Goal: Information Seeking & Learning: Find specific page/section

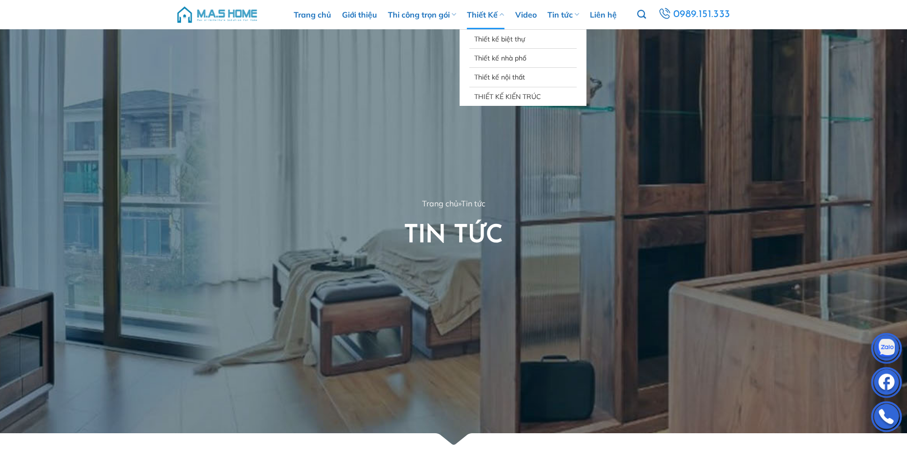
click at [478, 13] on link "Thiết Kế" at bounding box center [485, 14] width 37 height 29
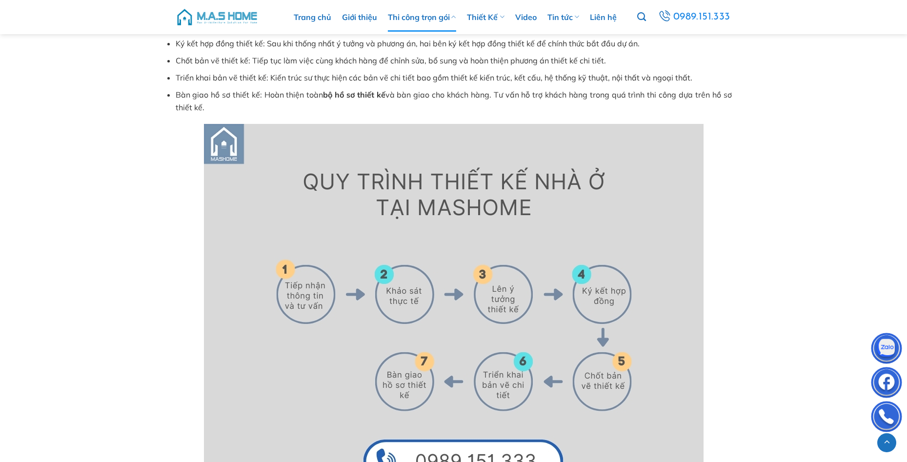
scroll to position [4634, 0]
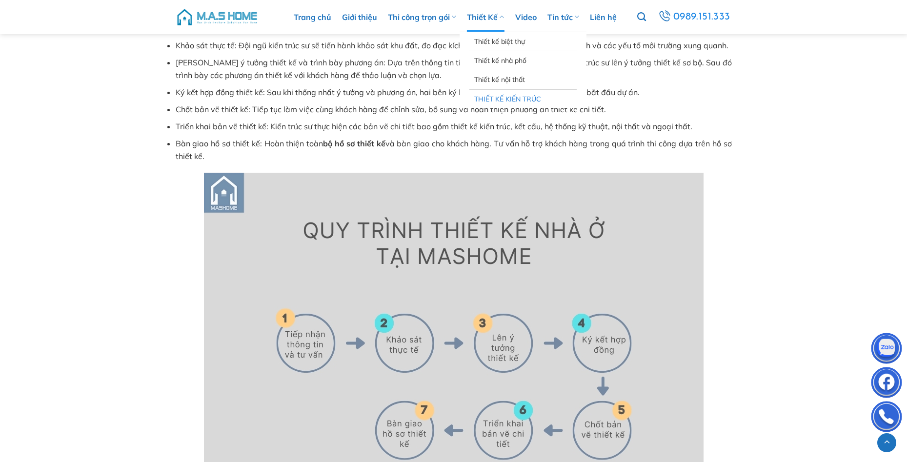
click at [501, 94] on link "THIẾT KẾ KIẾN TRÚC" at bounding box center [523, 99] width 98 height 19
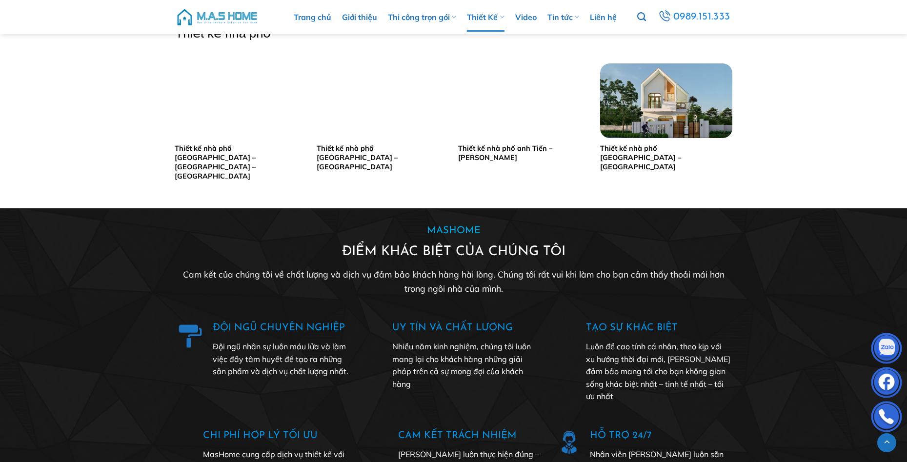
scroll to position [1853, 0]
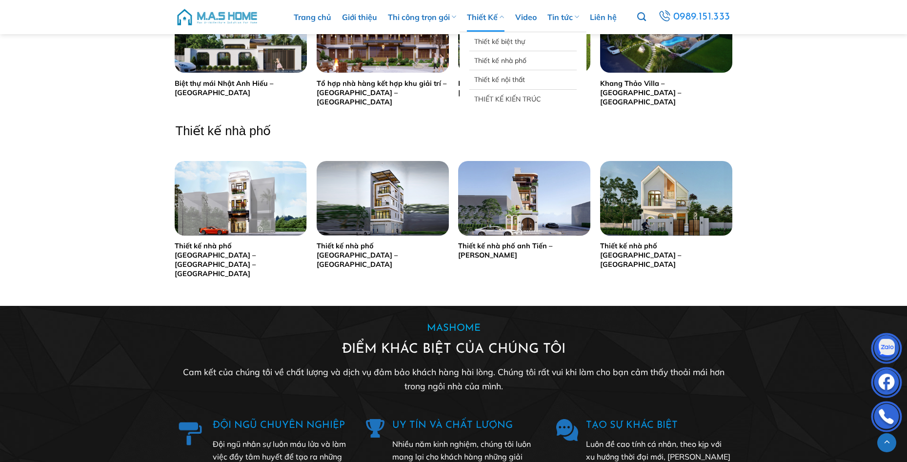
click at [480, 18] on link "Thiết Kế" at bounding box center [485, 16] width 37 height 29
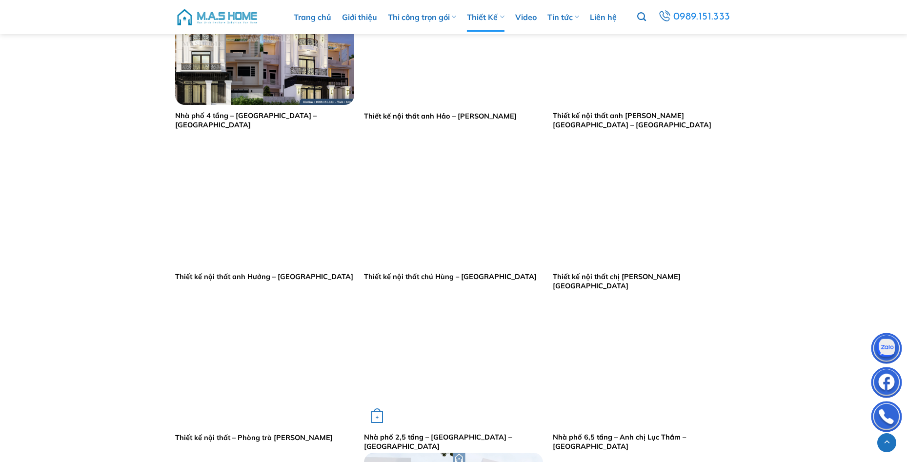
scroll to position [927, 0]
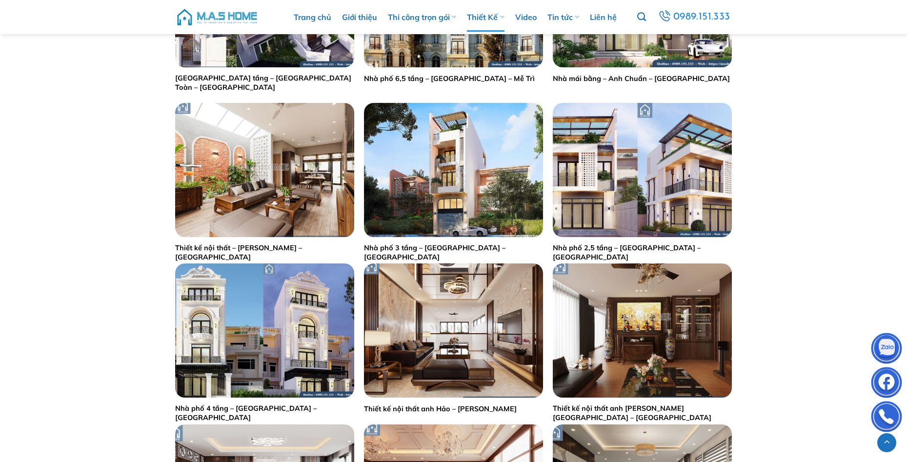
drag, startPoint x: 122, startPoint y: 277, endPoint x: 152, endPoint y: 277, distance: 29.8
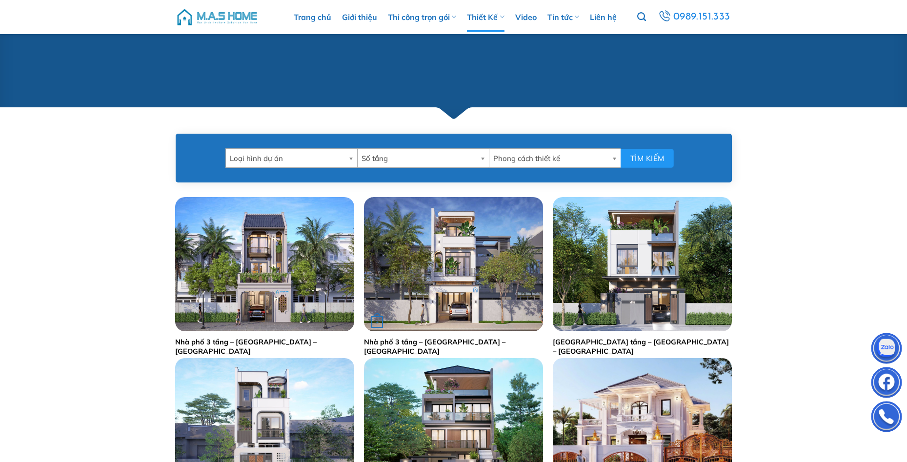
scroll to position [146, 0]
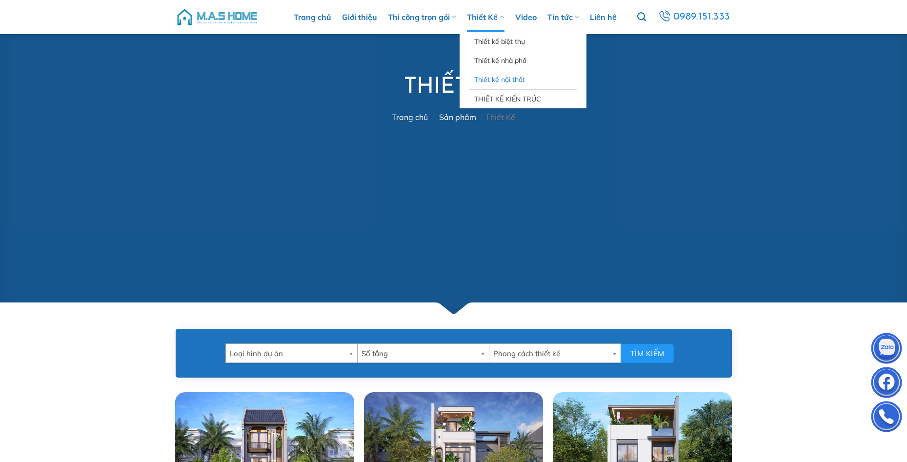
click at [518, 77] on link "Thiết kế nội thất" at bounding box center [523, 79] width 98 height 19
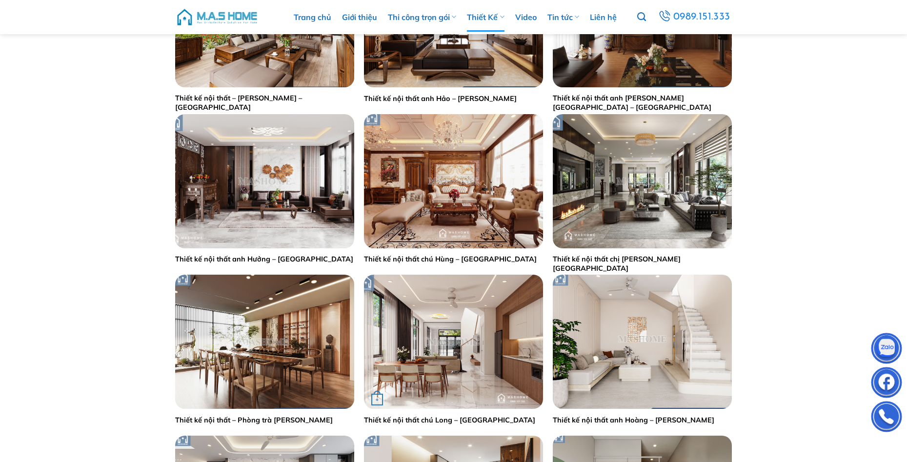
scroll to position [780, 0]
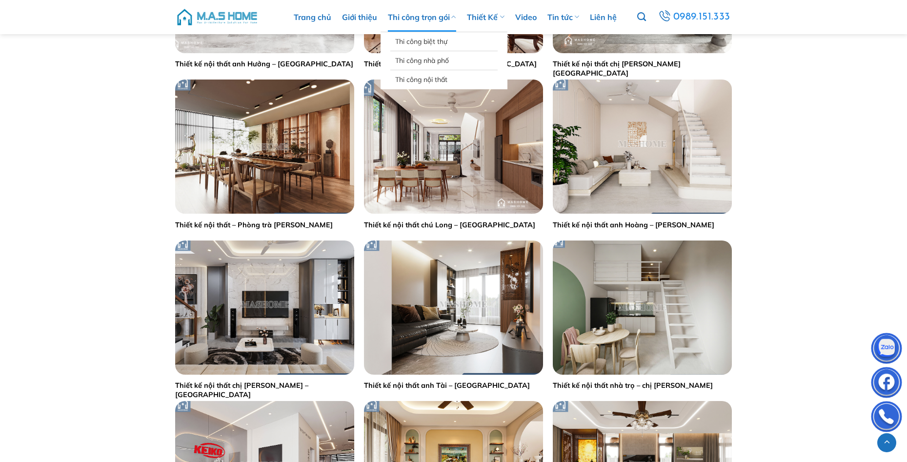
click at [432, 23] on link "Thi công trọn gói" at bounding box center [422, 16] width 68 height 29
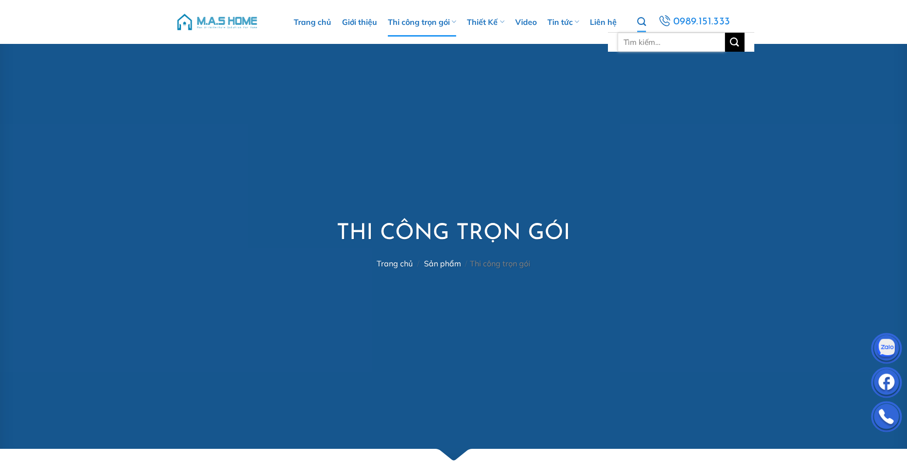
click at [650, 40] on input "Tìm kiếm:" at bounding box center [670, 42] width 107 height 19
type input "chị hảo"
click at [725, 33] on button "Gửi" at bounding box center [735, 42] width 20 height 19
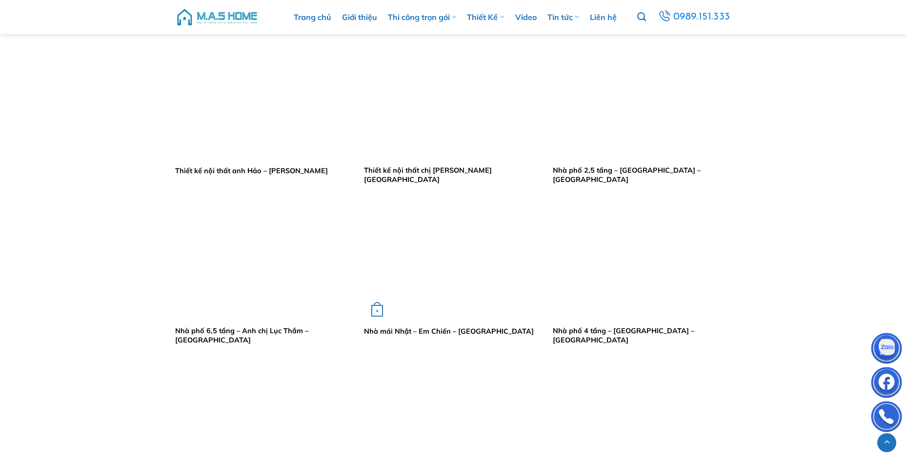
scroll to position [488, 0]
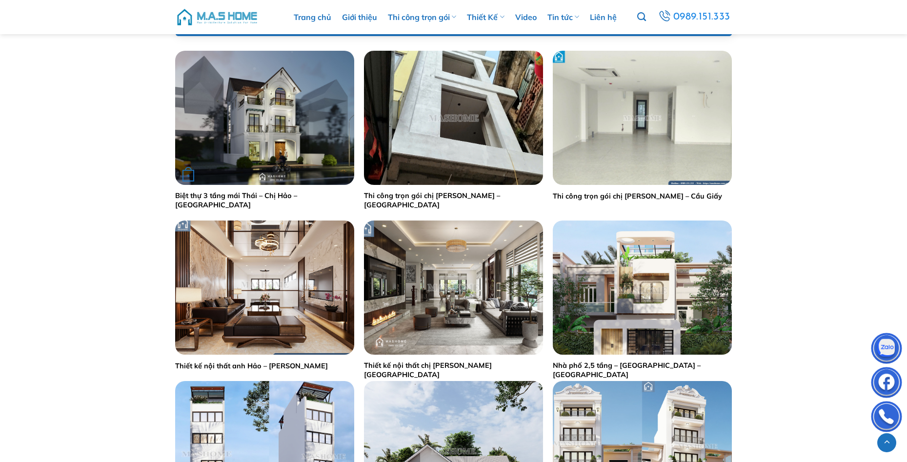
click at [287, 142] on img "Biệt thự 3 tầng mái Thái - Chị Hảo - Vinhomes Riverside" at bounding box center [264, 118] width 179 height 134
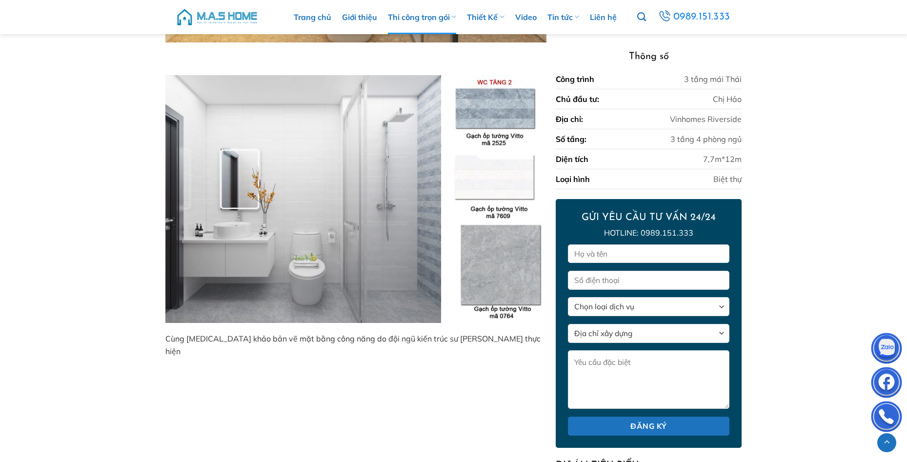
scroll to position [4011, 0]
